Goal: Task Accomplishment & Management: Manage account settings

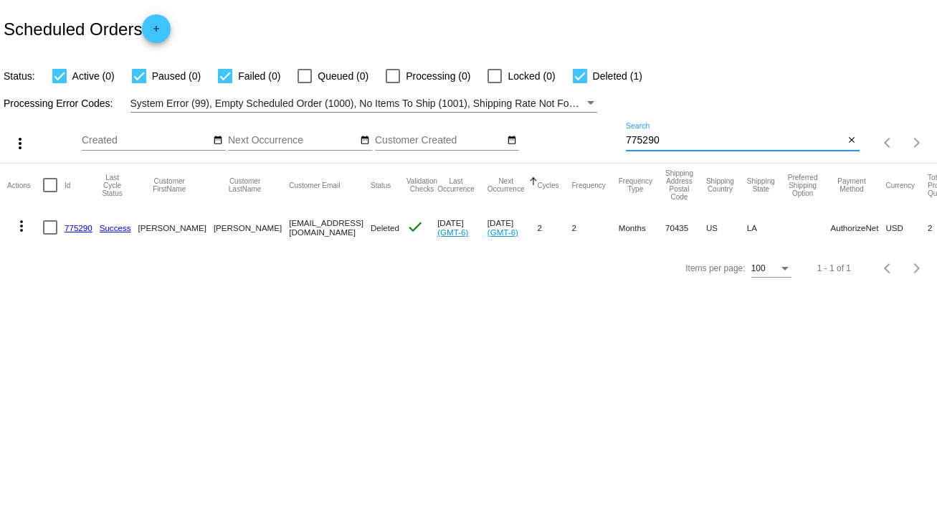
drag, startPoint x: 665, startPoint y: 135, endPoint x: 573, endPoint y: 138, distance: 91.8
click at [573, 138] on div "more_vert Oct Jan Feb Mar [DATE]" at bounding box center [468, 138] width 937 height 51
type input "561254"
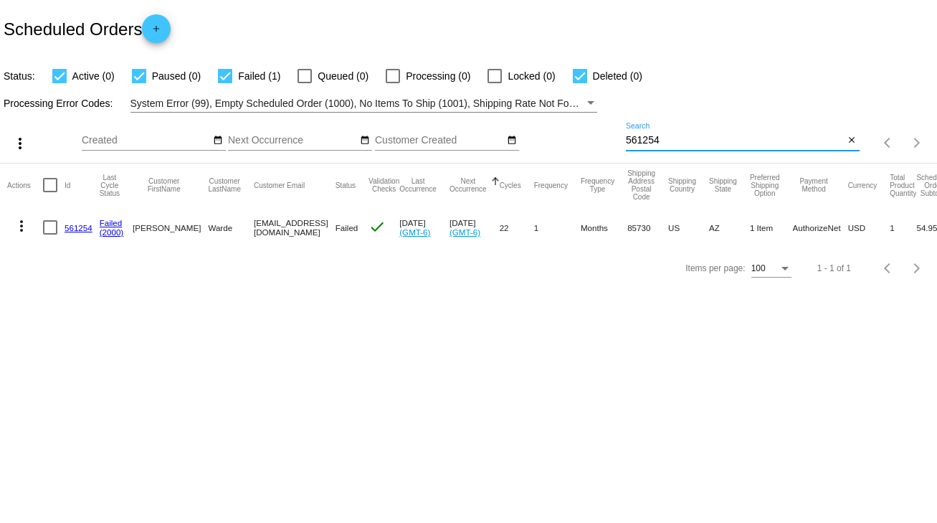
click at [55, 229] on div at bounding box center [50, 227] width 14 height 14
click at [50, 235] on input "checkbox" at bounding box center [49, 235] width 1 height 1
checkbox input "true"
click at [20, 228] on mat-icon "more_vert" at bounding box center [21, 225] width 17 height 17
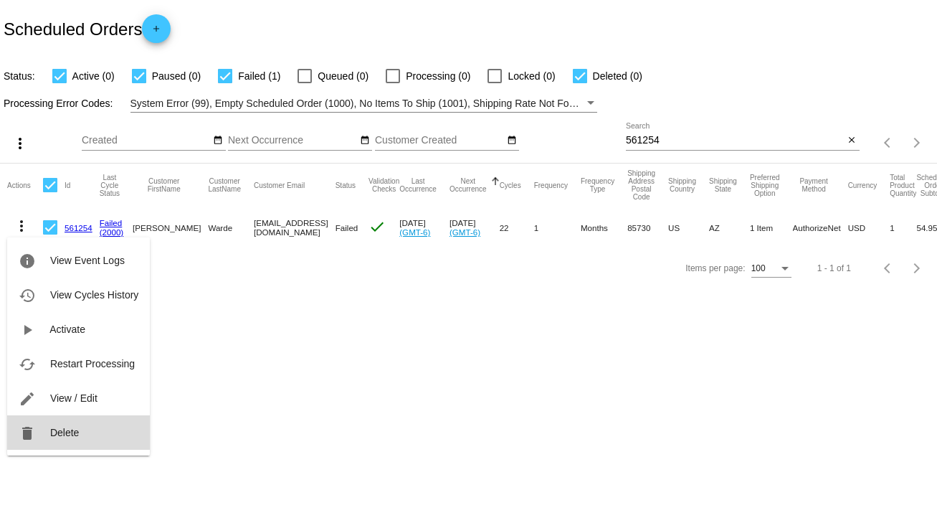
click at [64, 435] on span "Delete" at bounding box center [64, 432] width 29 height 11
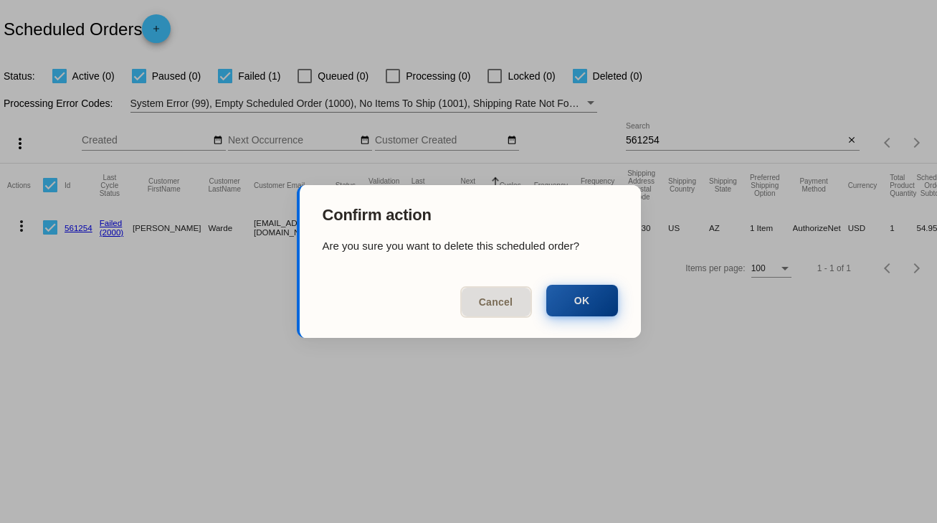
click at [588, 297] on button "OK" at bounding box center [582, 301] width 72 height 32
